Goal: Browse casually

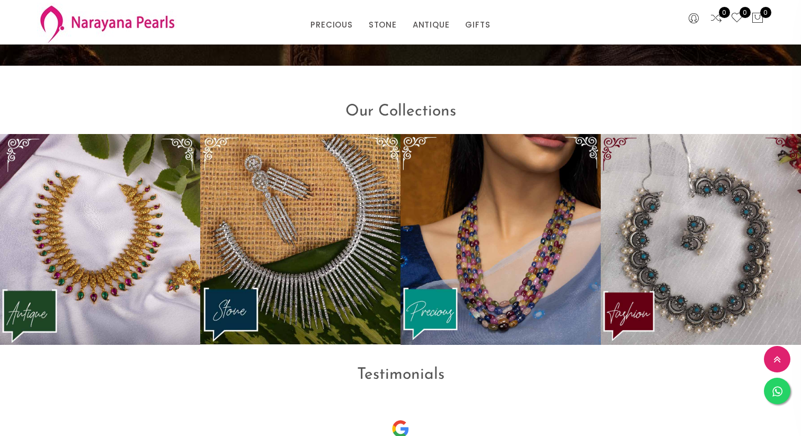
scroll to position [1293, 0]
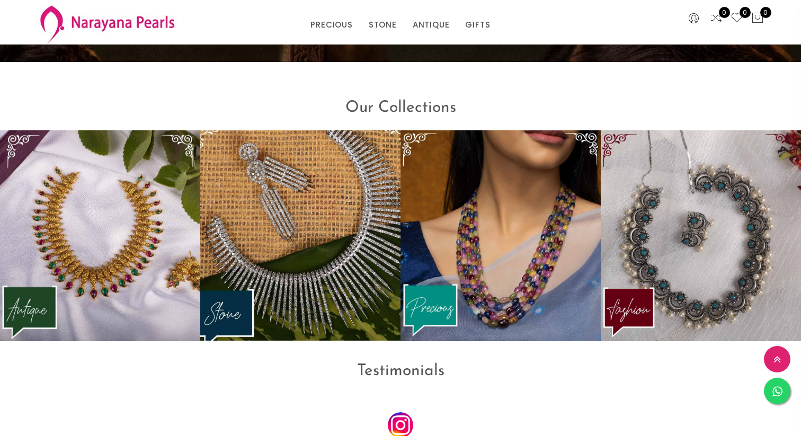
click at [259, 242] on img at bounding box center [300, 236] width 220 height 232
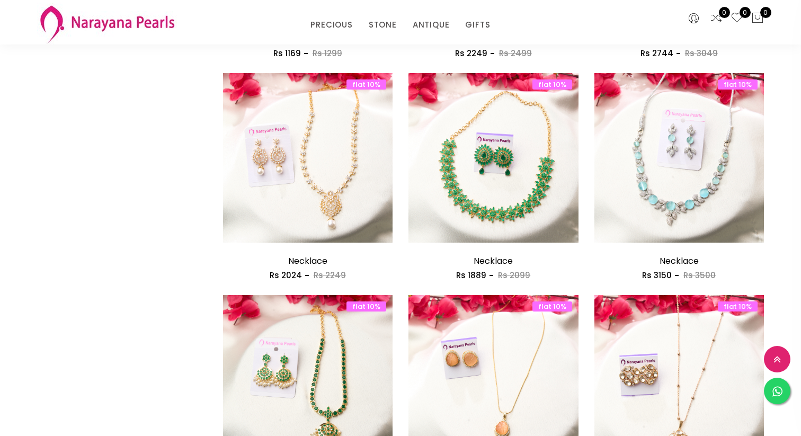
scroll to position [1181, 0]
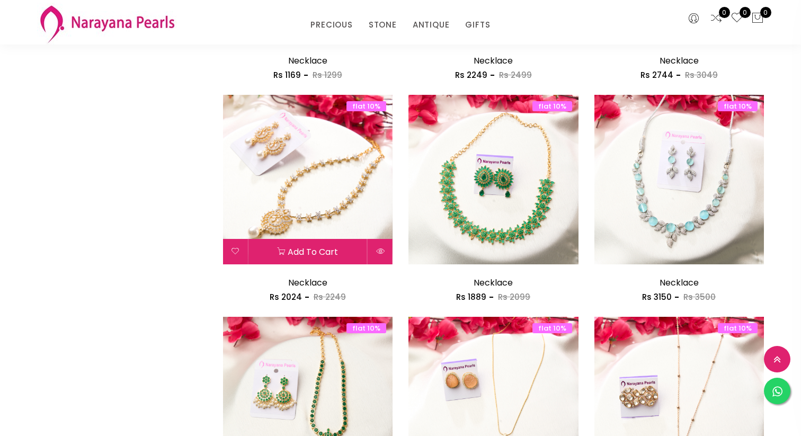
click at [333, 146] on img at bounding box center [308, 180] width 170 height 170
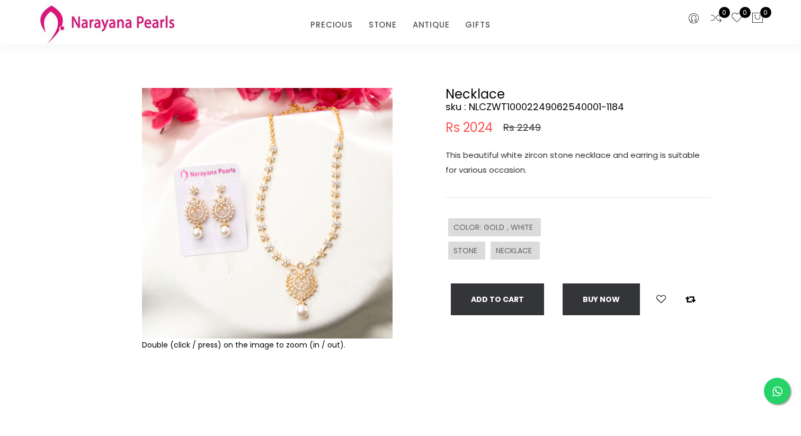
scroll to position [44, 0]
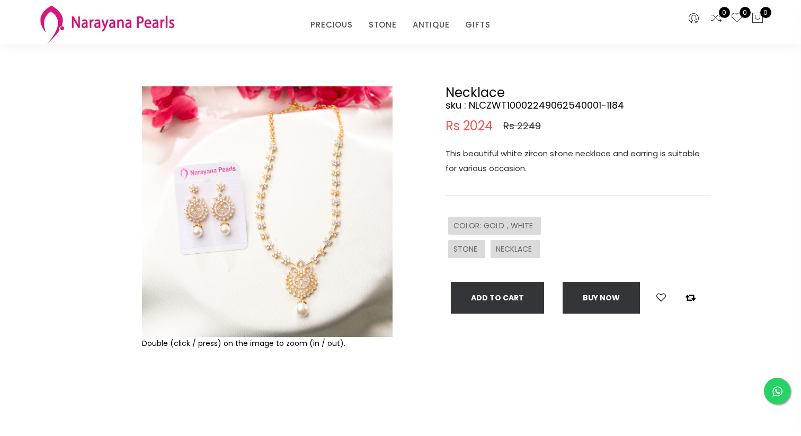
click at [269, 210] on img at bounding box center [267, 211] width 251 height 251
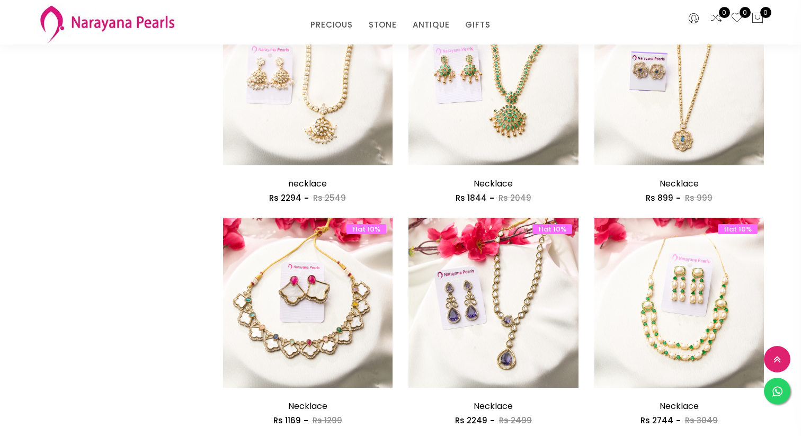
scroll to position [836, 0]
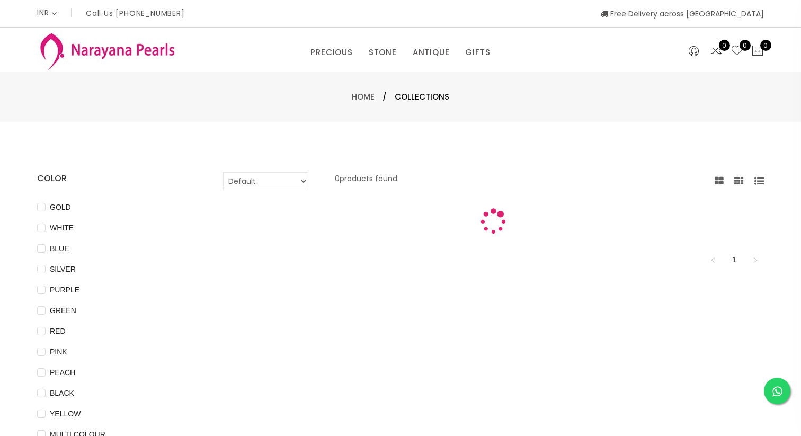
click at [130, 45] on img at bounding box center [107, 51] width 140 height 42
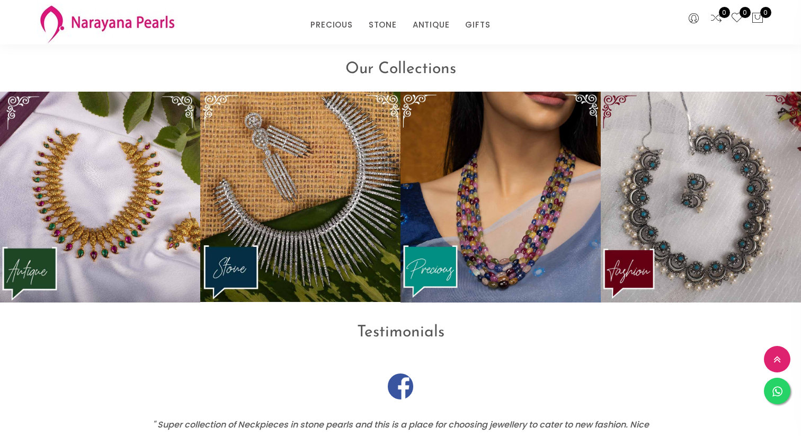
scroll to position [1326, 0]
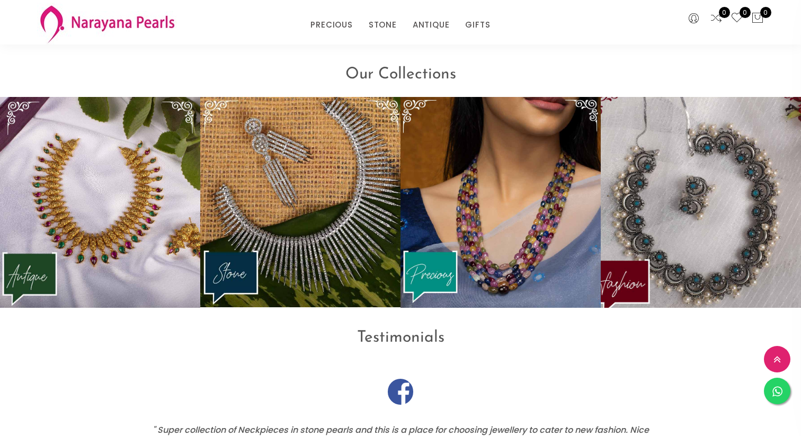
click at [747, 195] on img at bounding box center [701, 202] width 220 height 232
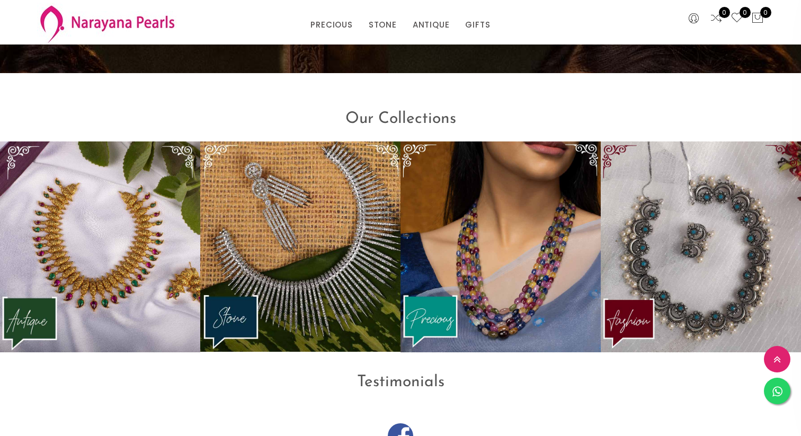
scroll to position [1292, 0]
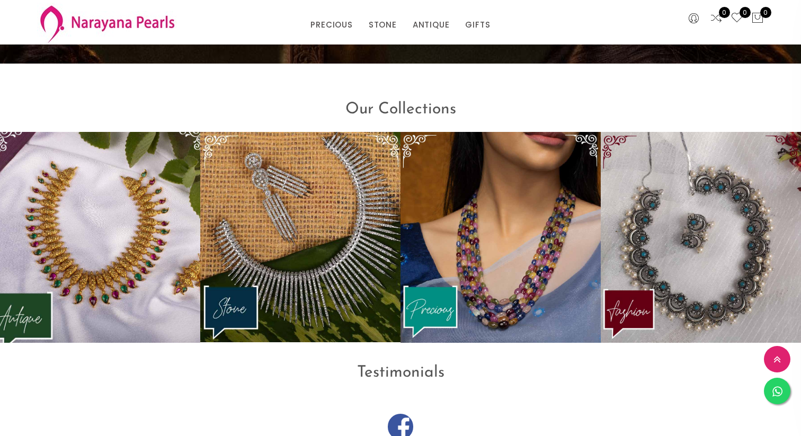
click at [85, 294] on img at bounding box center [100, 237] width 220 height 232
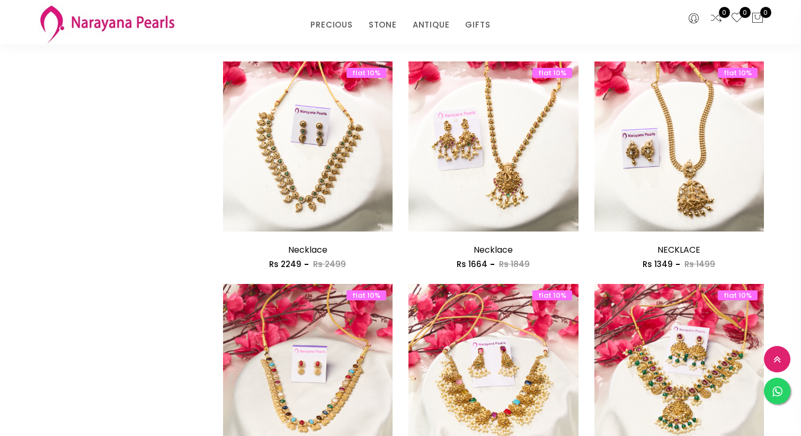
scroll to position [444, 0]
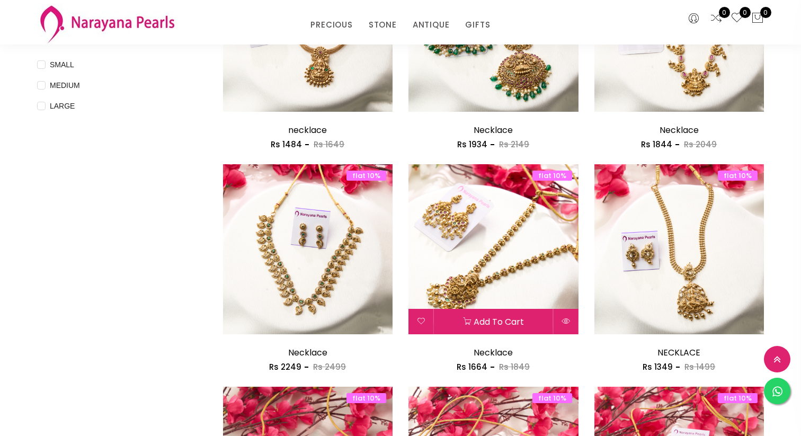
click at [453, 204] on img at bounding box center [493, 249] width 170 height 170
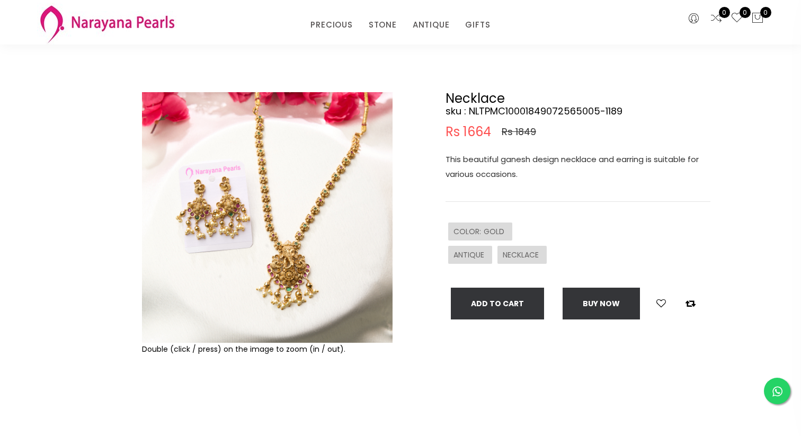
scroll to position [29, 0]
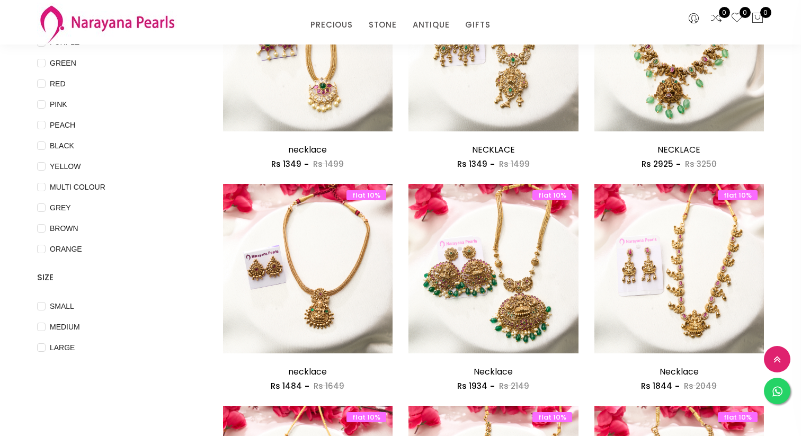
scroll to position [196, 0]
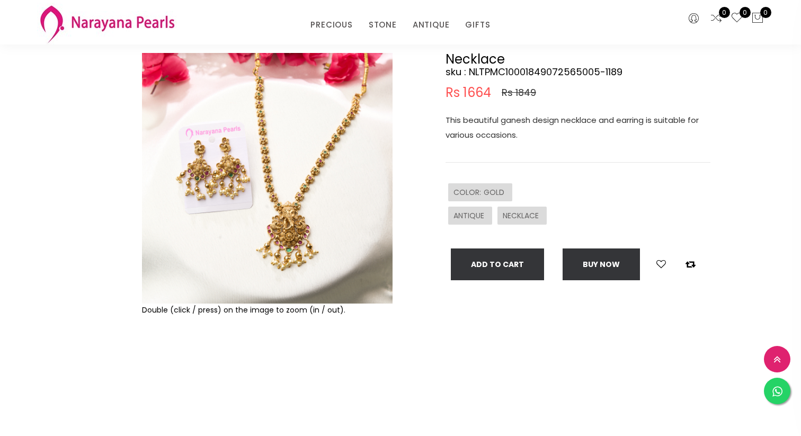
scroll to position [78, 0]
click at [266, 229] on img at bounding box center [267, 177] width 251 height 251
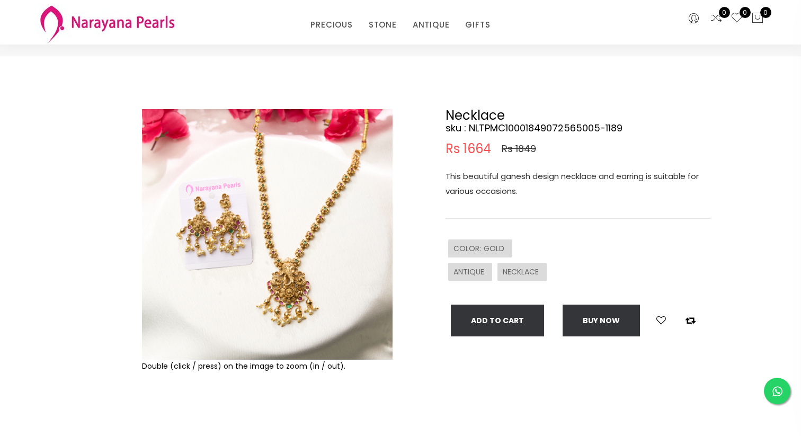
scroll to position [22, 0]
click at [294, 220] on img at bounding box center [267, 234] width 251 height 251
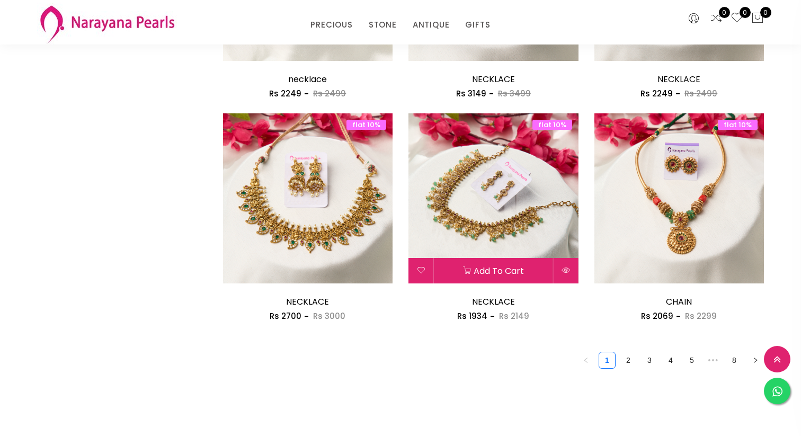
scroll to position [1525, 0]
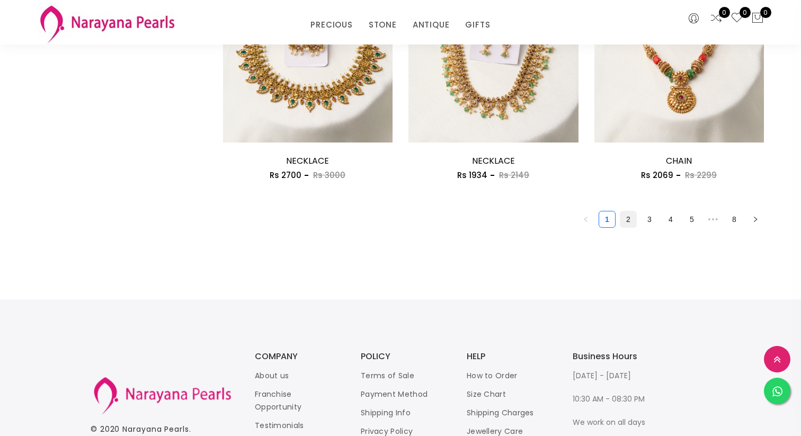
click at [626, 225] on link "2" at bounding box center [628, 219] width 16 height 16
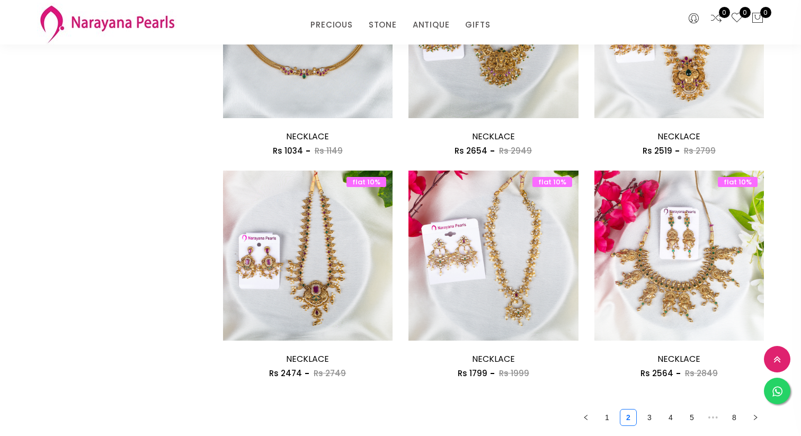
scroll to position [1347, 0]
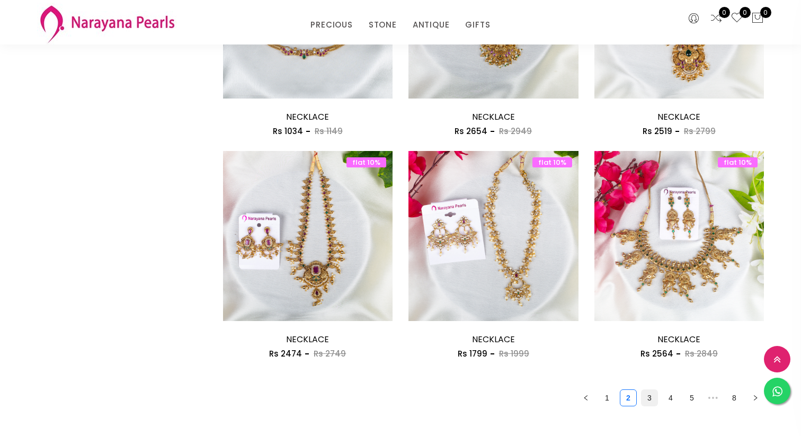
click at [646, 399] on link "3" at bounding box center [650, 398] width 16 height 16
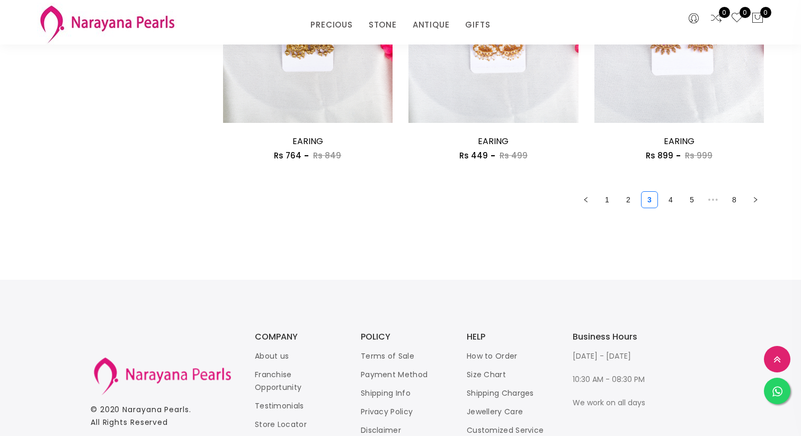
scroll to position [1539, 0]
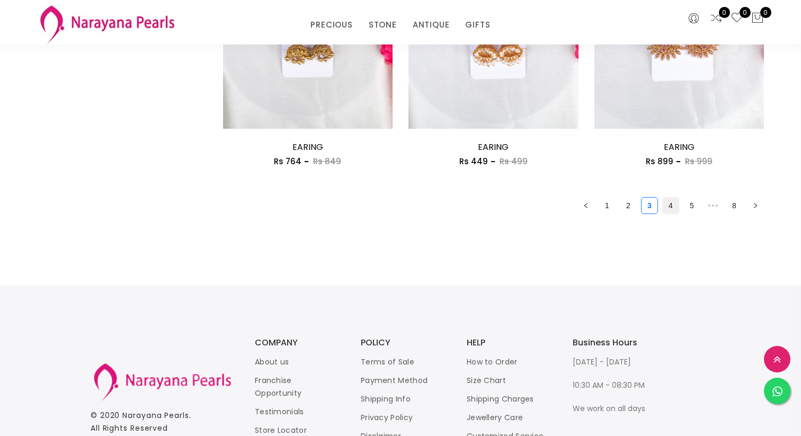
click at [671, 204] on link "4" at bounding box center [671, 206] width 16 height 16
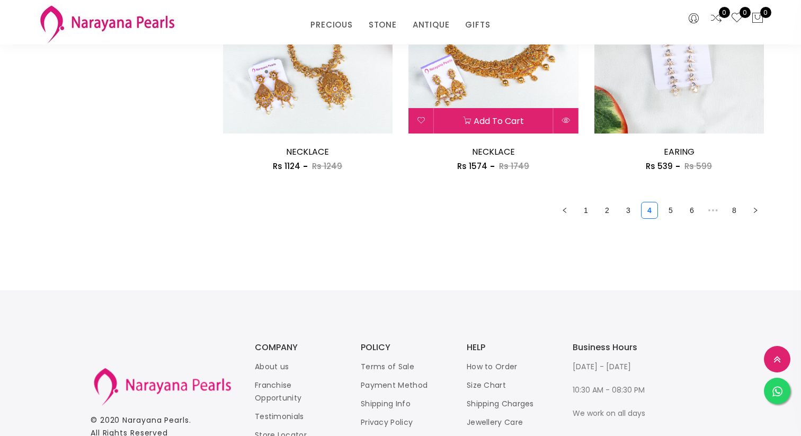
scroll to position [1537, 0]
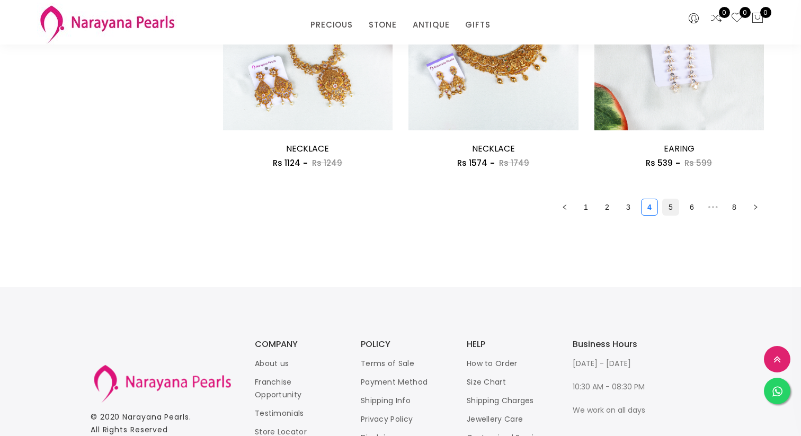
click at [671, 215] on link "5" at bounding box center [671, 207] width 16 height 16
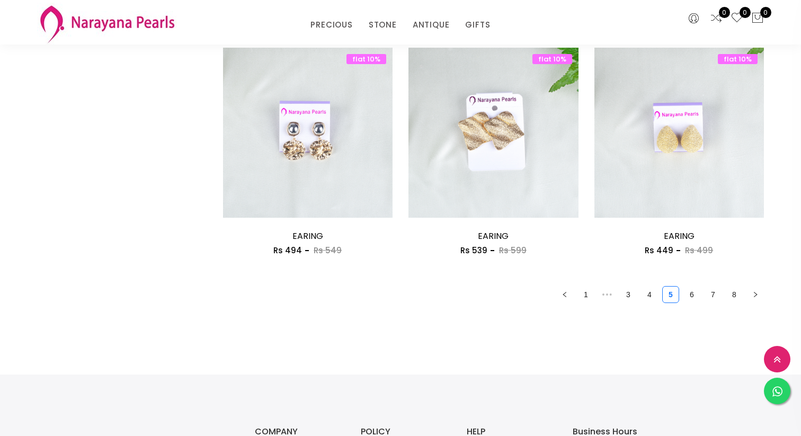
scroll to position [1495, 0]
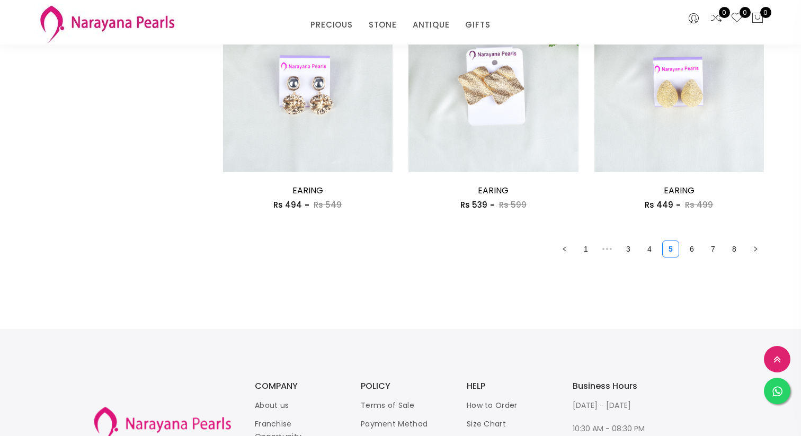
click at [682, 250] on ul "1 ••• 3 4 5 6 7 8" at bounding box center [493, 249] width 541 height 17
click at [691, 250] on link "6" at bounding box center [692, 249] width 16 height 16
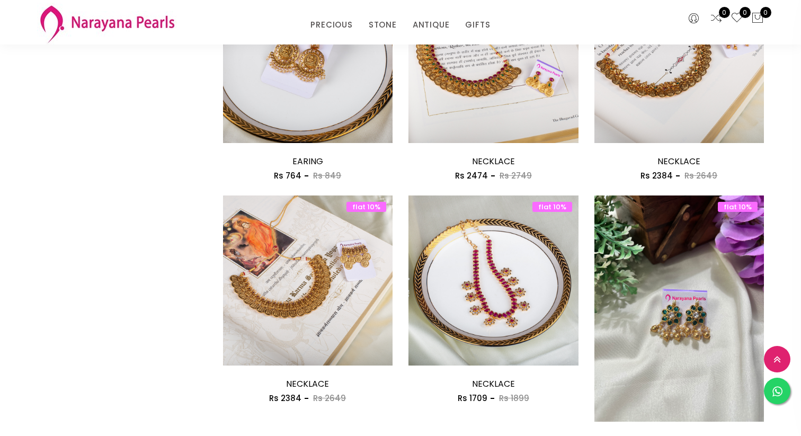
scroll to position [1311, 0]
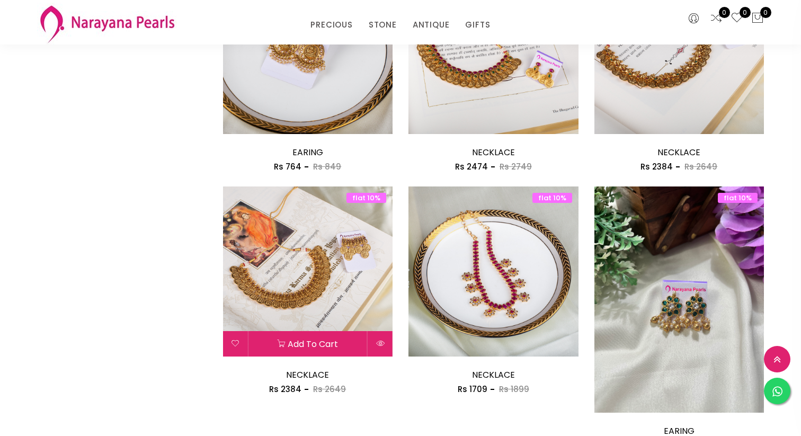
click at [317, 273] on img at bounding box center [308, 271] width 170 height 170
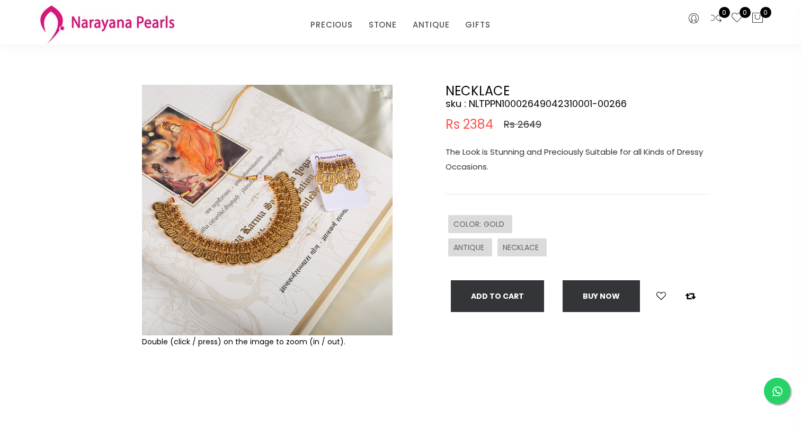
scroll to position [44, 0]
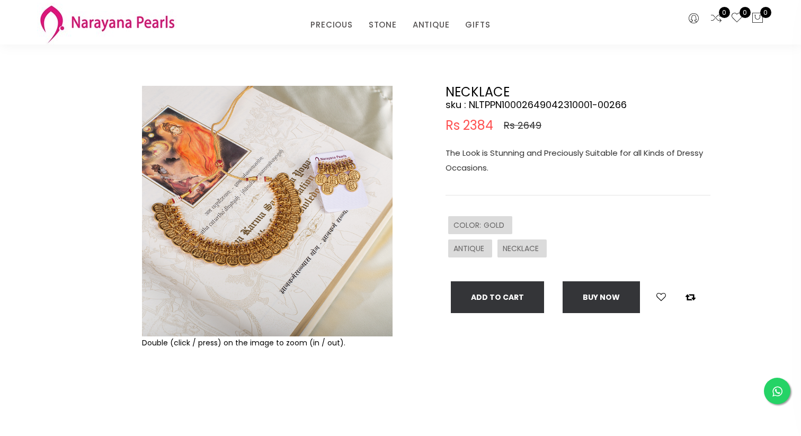
click at [227, 252] on img at bounding box center [267, 211] width 251 height 251
click at [294, 196] on img at bounding box center [267, 211] width 251 height 251
click at [176, 232] on img at bounding box center [267, 211] width 251 height 251
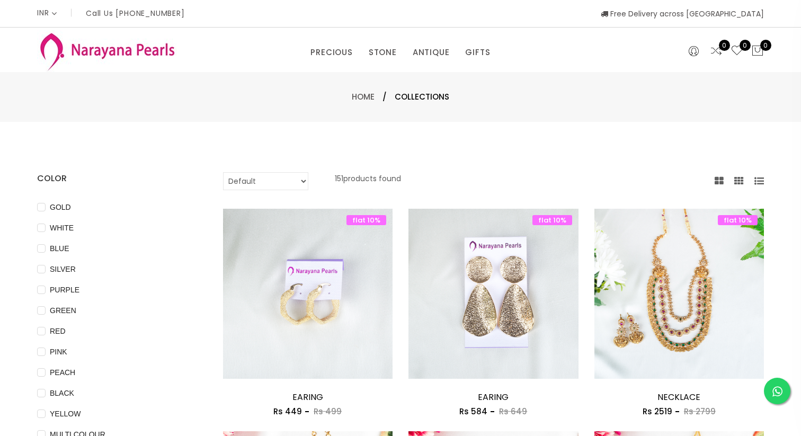
click at [120, 51] on img at bounding box center [107, 51] width 140 height 42
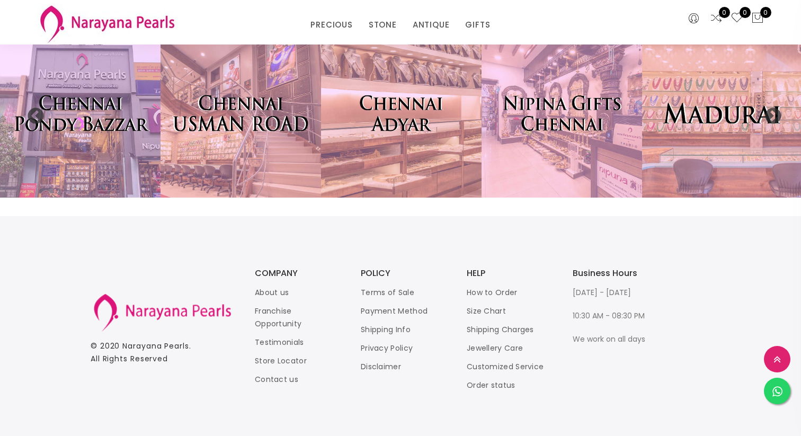
scroll to position [2313, 0]
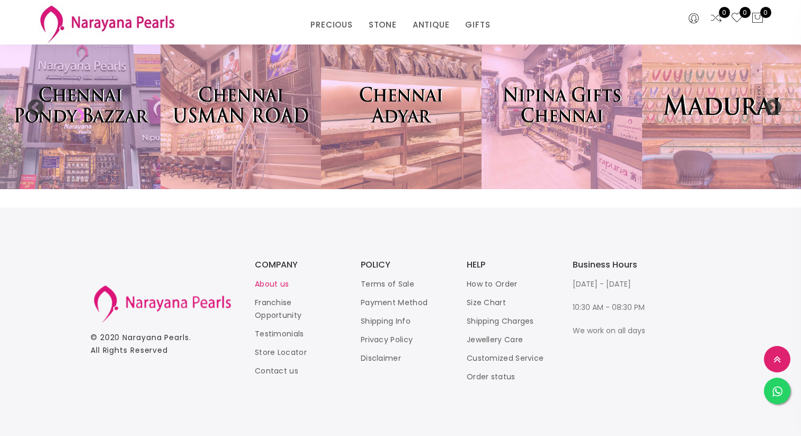
click at [279, 283] on link "About us" at bounding box center [272, 284] width 34 height 11
